Goal: Task Accomplishment & Management: Manage account settings

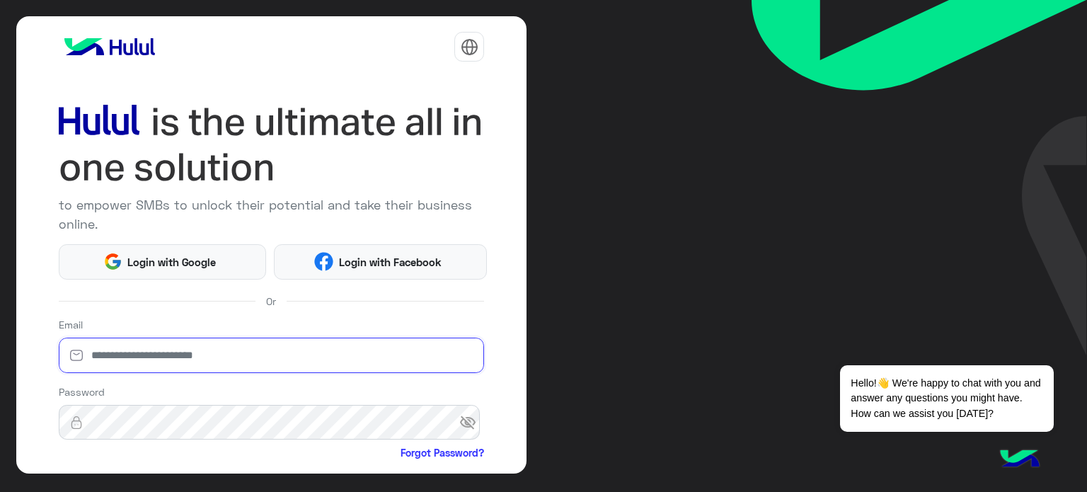
type input "**********"
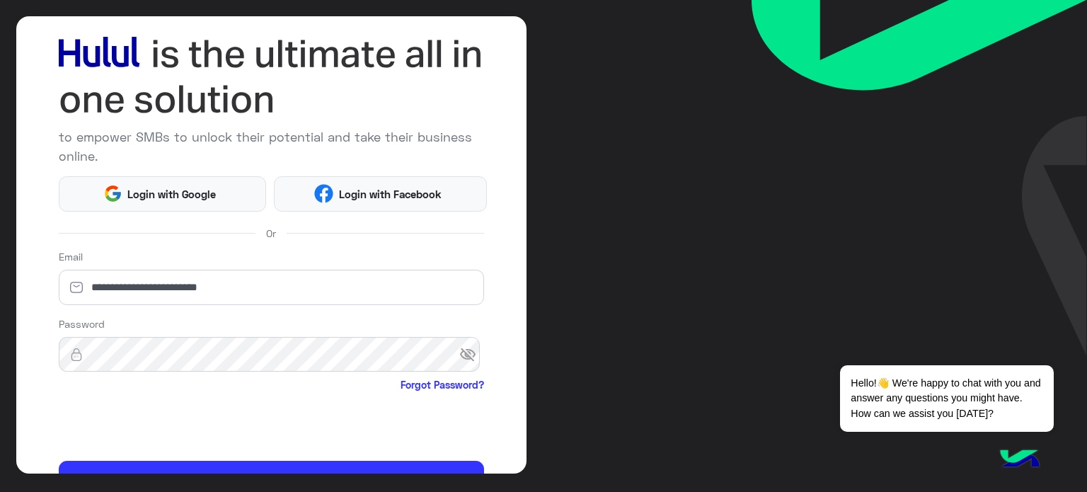
scroll to position [144, 0]
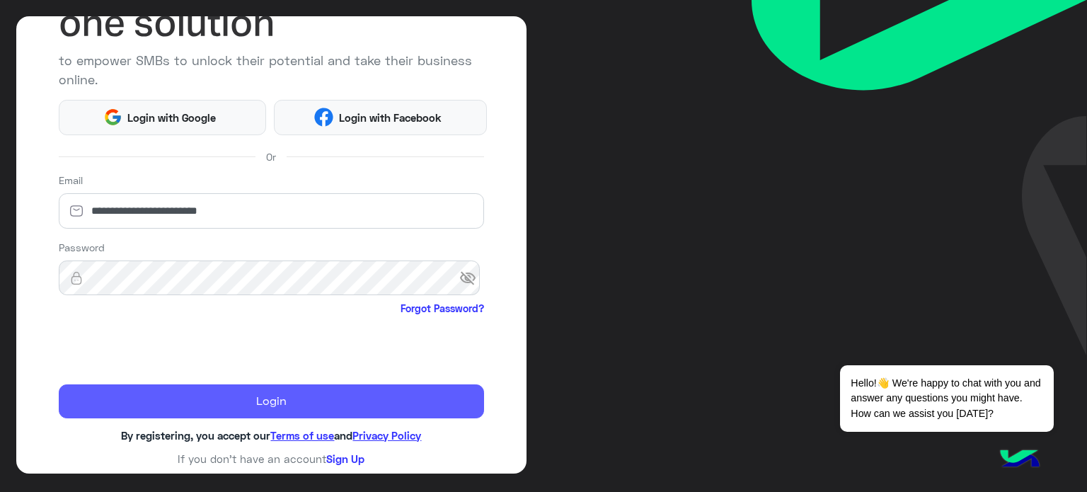
click at [252, 406] on button "Login" at bounding box center [272, 401] width 426 height 34
click at [353, 402] on button "Login" at bounding box center [272, 401] width 426 height 34
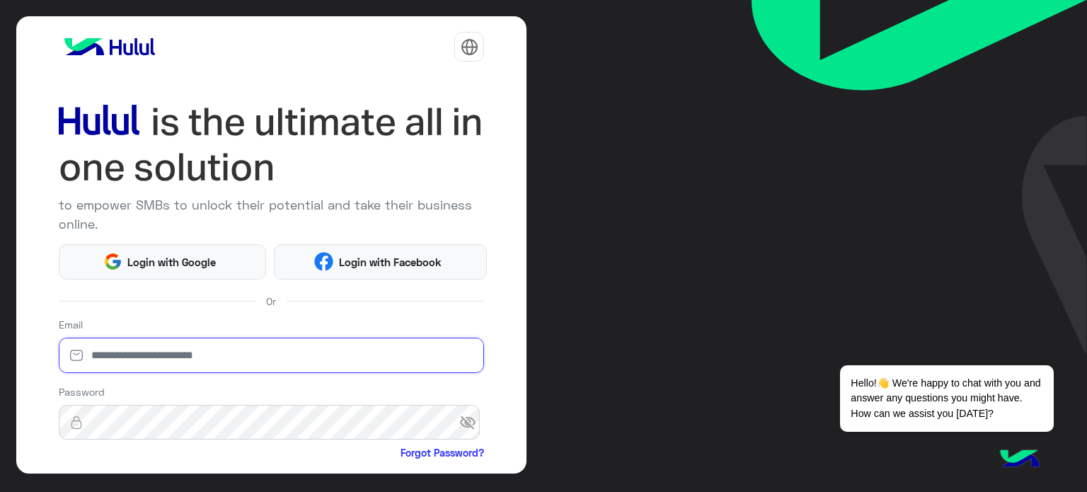
type input "**********"
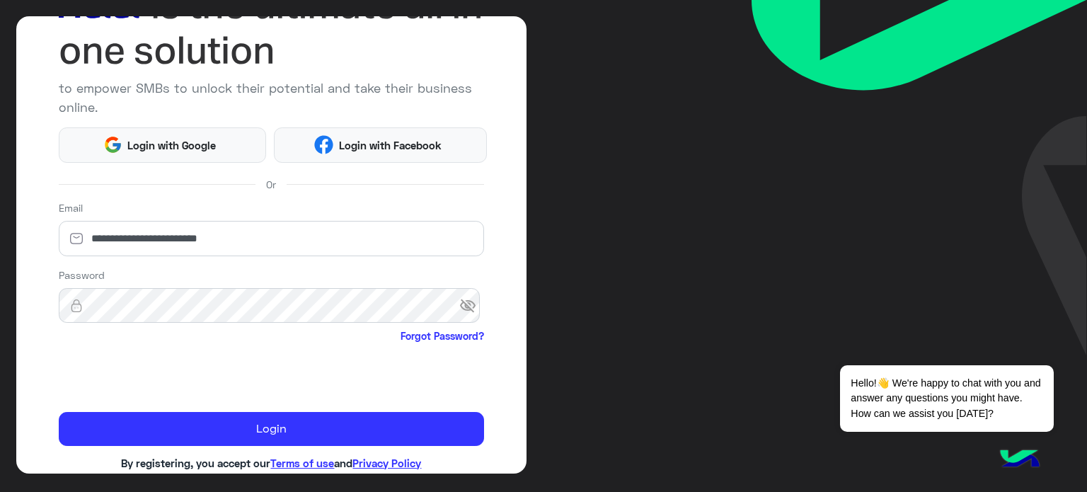
scroll to position [133, 0]
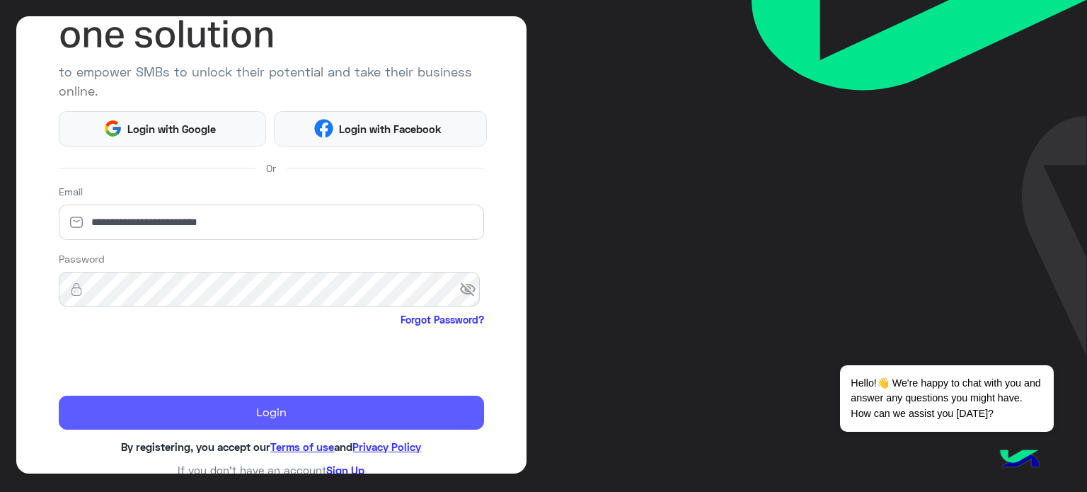
click at [374, 418] on button "Login" at bounding box center [272, 412] width 426 height 34
click at [270, 412] on button "Login" at bounding box center [272, 412] width 426 height 34
click at [284, 405] on button "Login" at bounding box center [272, 412] width 426 height 34
click at [187, 410] on button "Login" at bounding box center [272, 412] width 426 height 34
click at [348, 414] on button "Login" at bounding box center [272, 412] width 426 height 34
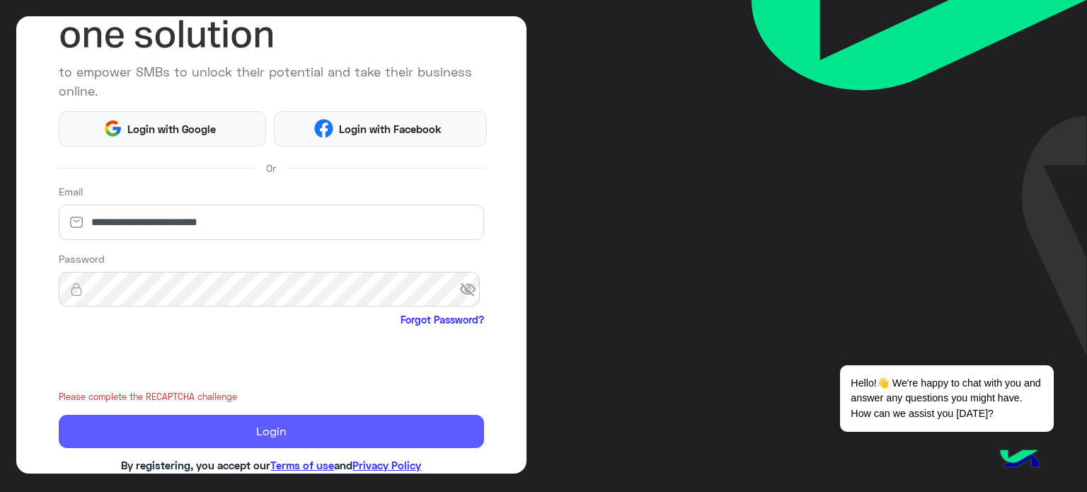
click at [343, 417] on button "Login" at bounding box center [272, 432] width 426 height 34
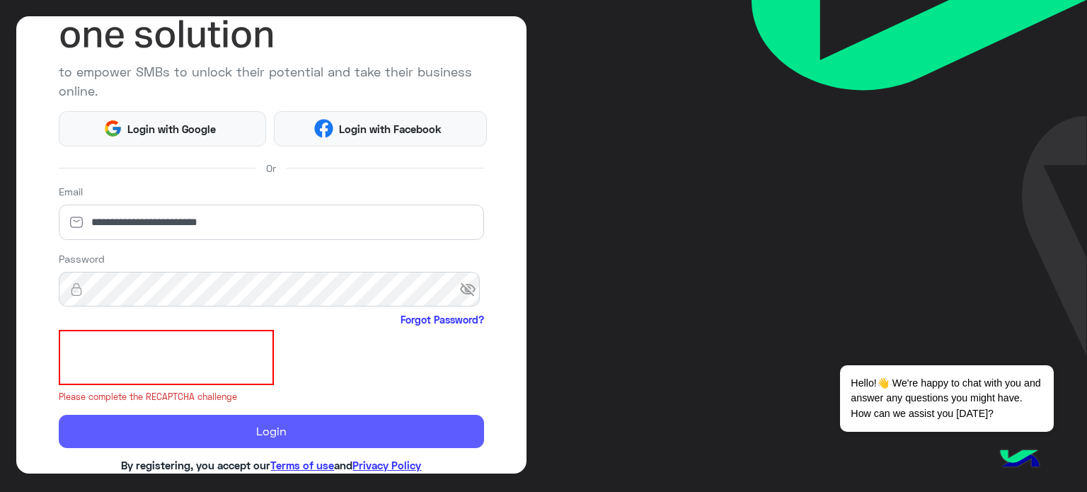
click at [343, 417] on button "Login" at bounding box center [272, 432] width 426 height 34
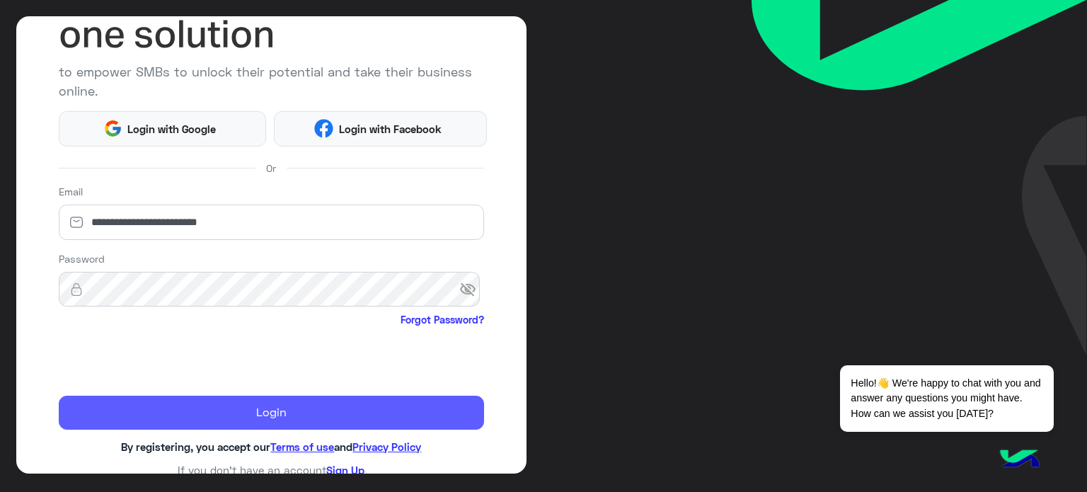
click at [361, 404] on button "Login" at bounding box center [272, 412] width 426 height 34
click at [254, 418] on button "Login" at bounding box center [272, 412] width 426 height 34
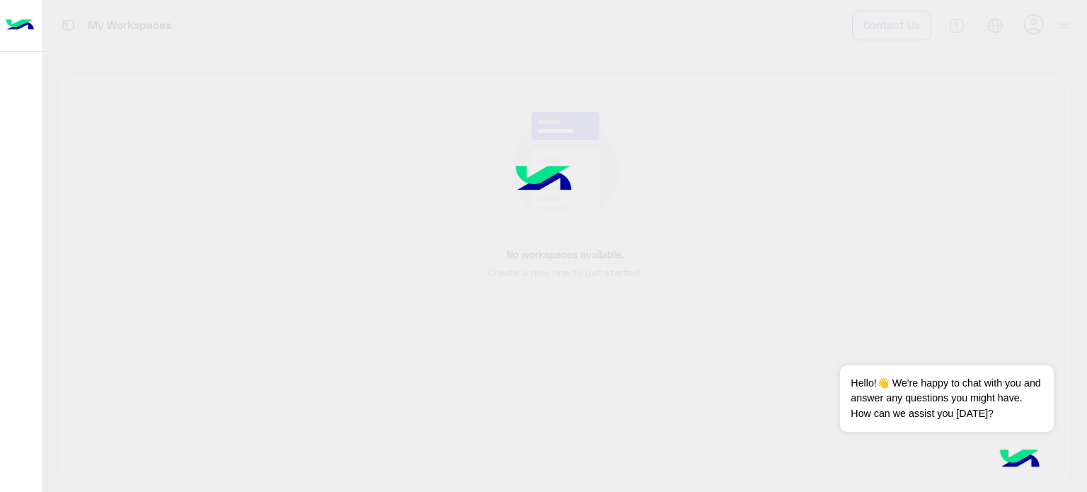
click at [254, 418] on div at bounding box center [543, 246] width 1087 height 492
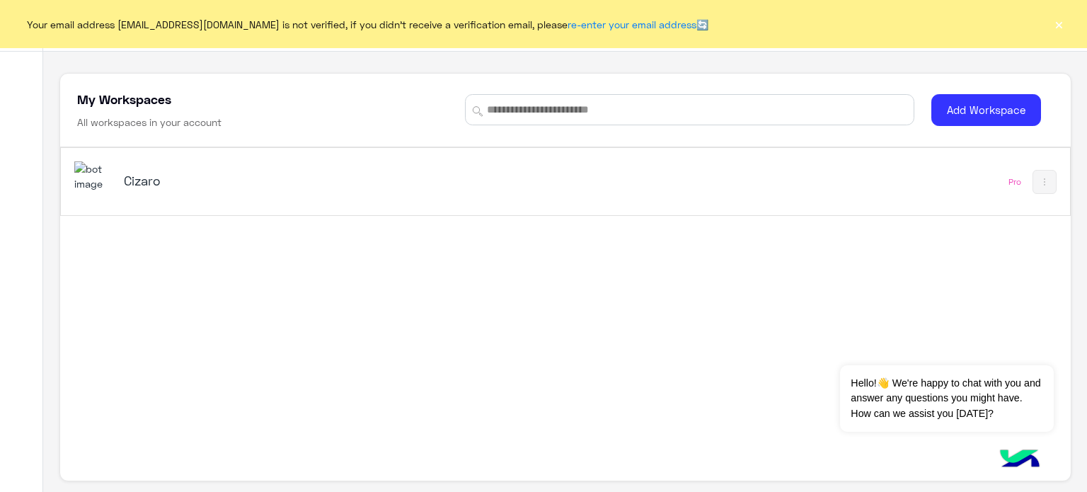
click at [139, 183] on h5 "Cizaro" at bounding box center [301, 180] width 354 height 17
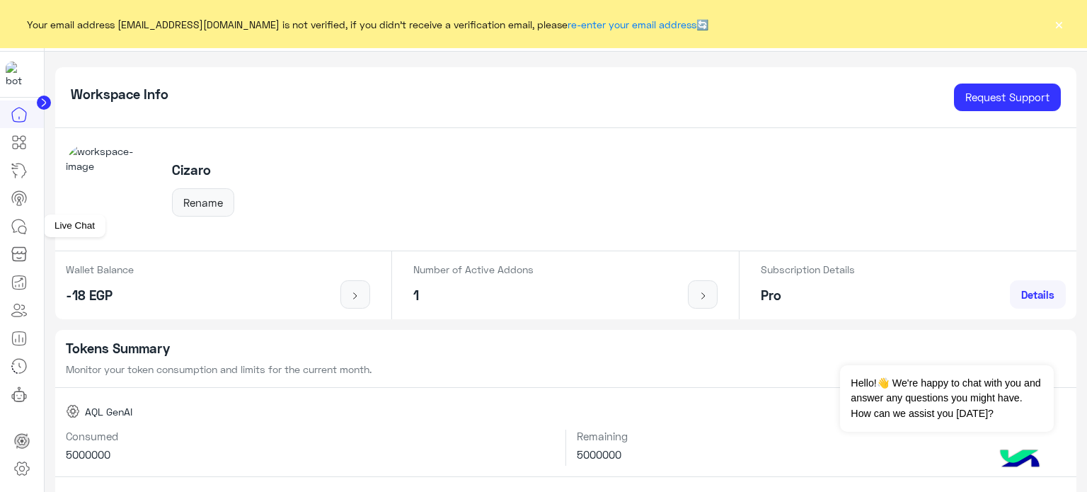
click at [23, 226] on icon at bounding box center [22, 230] width 8 height 8
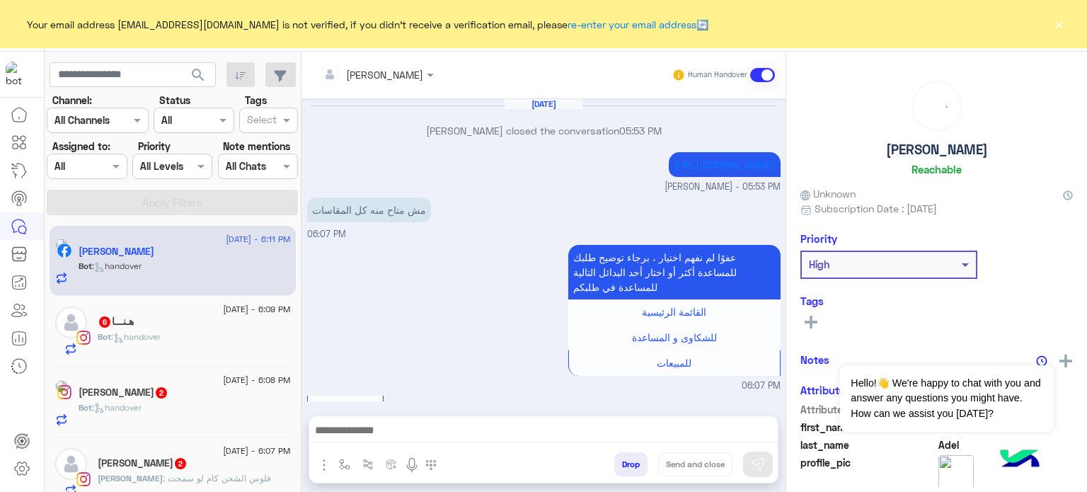
scroll to position [412, 0]
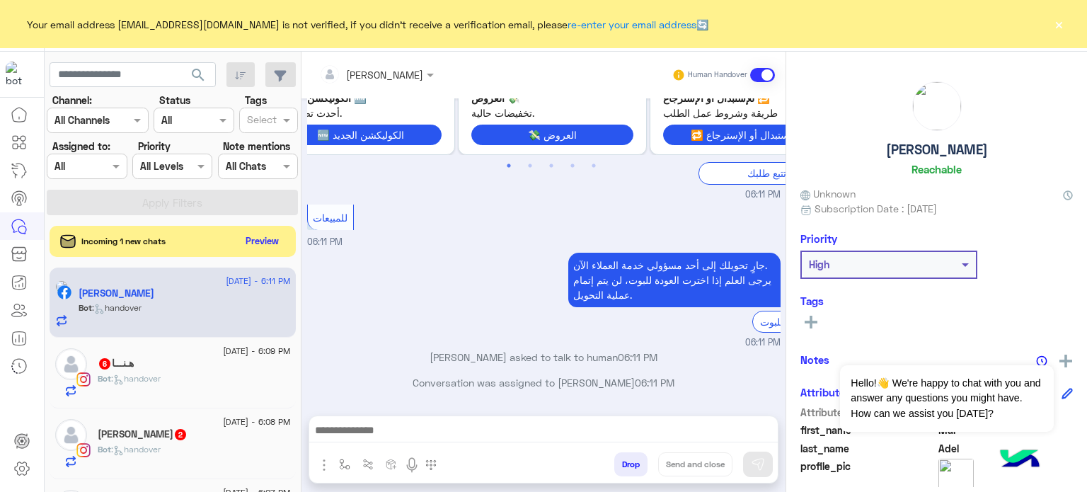
click at [467, 318] on div "جارٍ تحويلك إلى أحد مسؤولي خدمة العملاء الآن. يرجى العلم إذا اخترت العودة للبوت…" at bounding box center [543, 299] width 473 height 100
click at [1054, 20] on button "×" at bounding box center [1058, 24] width 14 height 14
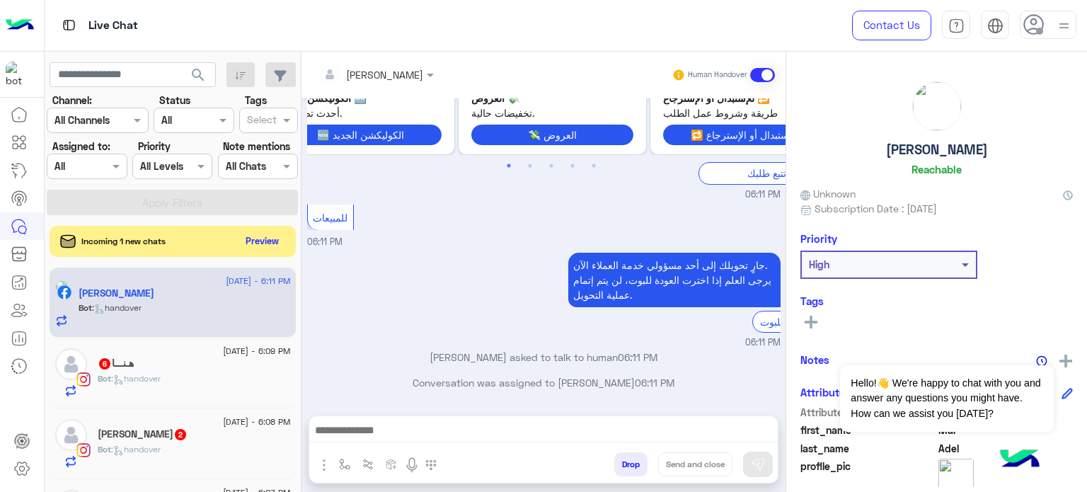
click at [563, 223] on div "للمبيعات 06:11 PM" at bounding box center [543, 225] width 473 height 48
